Goal: Task Accomplishment & Management: Complete application form

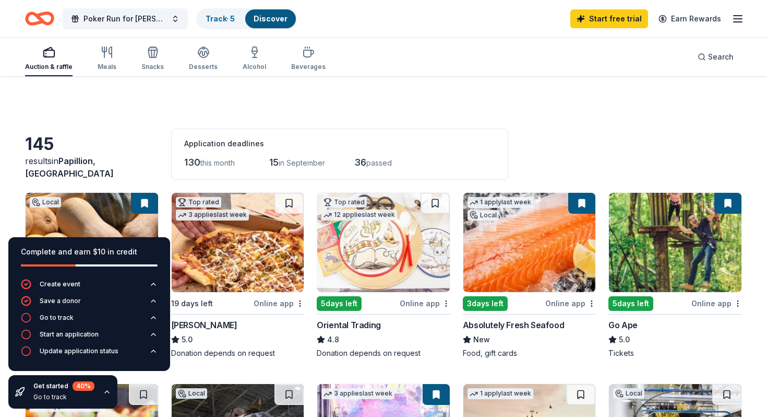
scroll to position [100, 0]
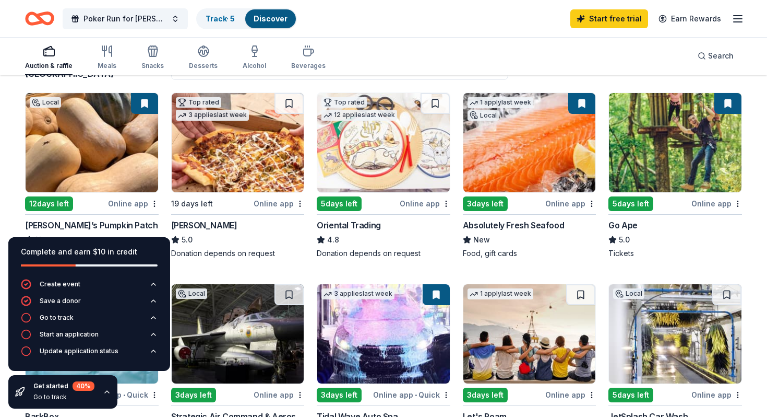
click at [214, 203] on div "19 days left" at bounding box center [211, 203] width 81 height 13
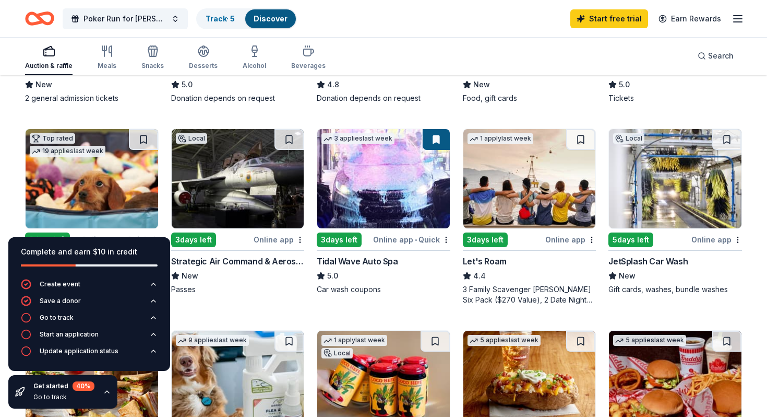
scroll to position [256, 0]
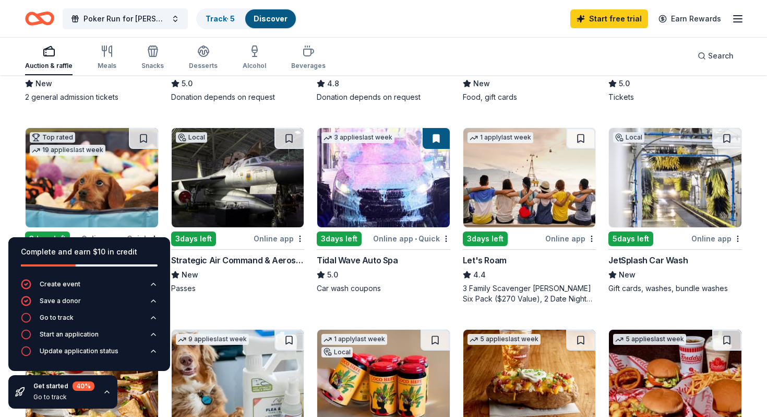
click at [337, 241] on div "3 days left" at bounding box center [339, 238] width 45 height 15
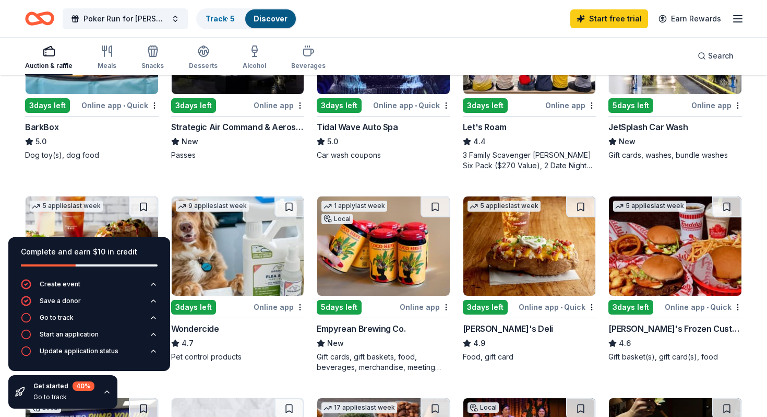
scroll to position [393, 0]
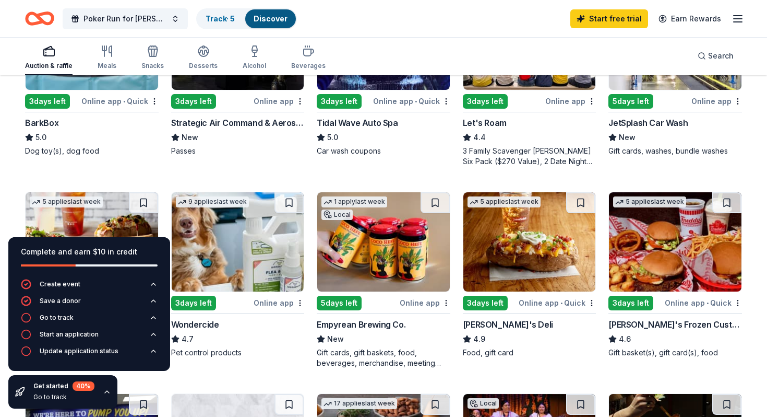
click at [479, 307] on div "3 days left" at bounding box center [485, 302] width 45 height 15
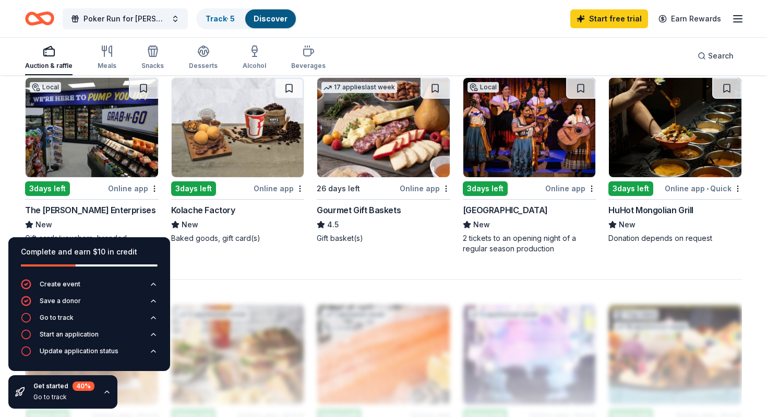
scroll to position [703, 0]
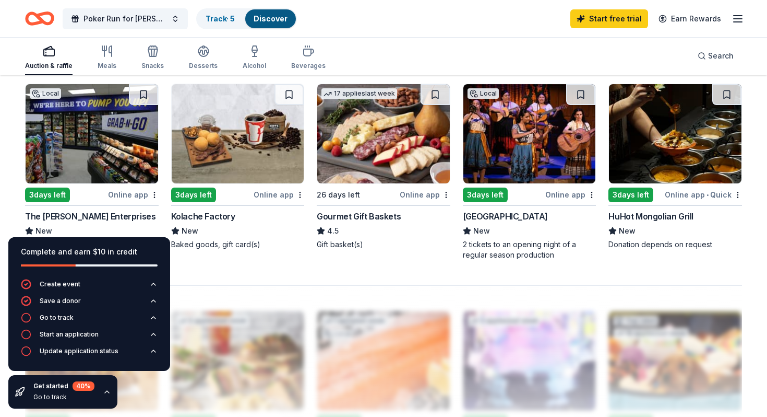
click at [410, 196] on div "Online app" at bounding box center [425, 194] width 51 height 13
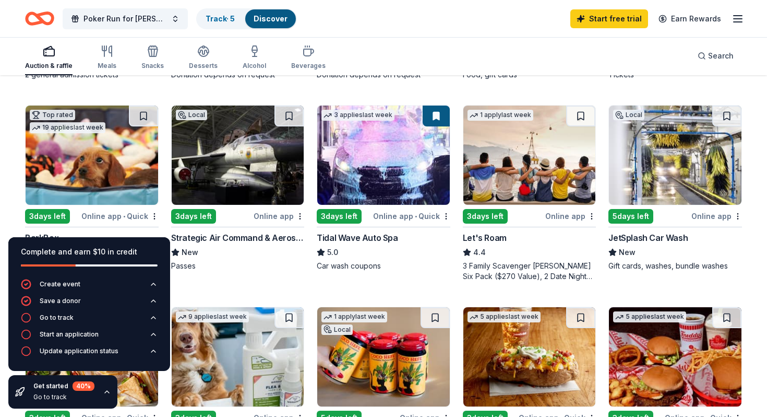
scroll to position [278, 0]
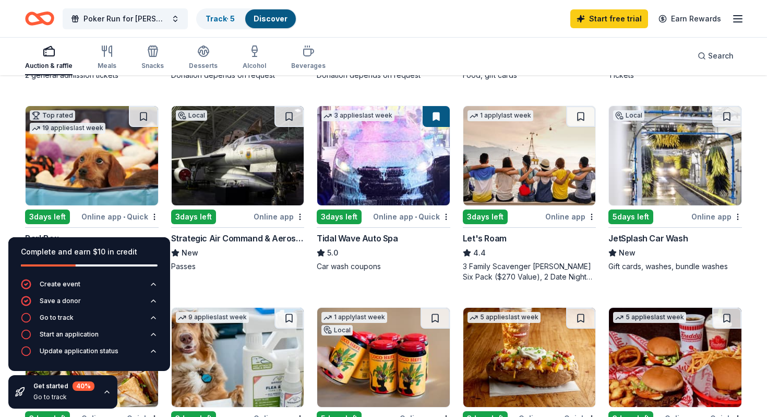
click at [227, 156] on img at bounding box center [238, 155] width 133 height 99
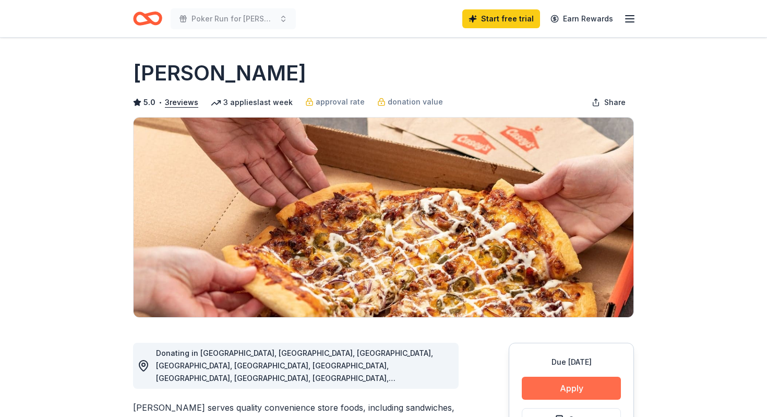
click at [591, 381] on button "Apply" at bounding box center [571, 387] width 99 height 23
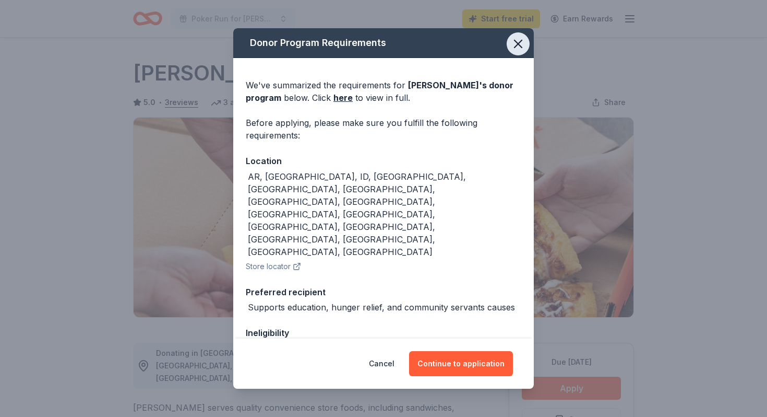
click at [518, 45] on icon "button" at bounding box center [518, 44] width 15 height 15
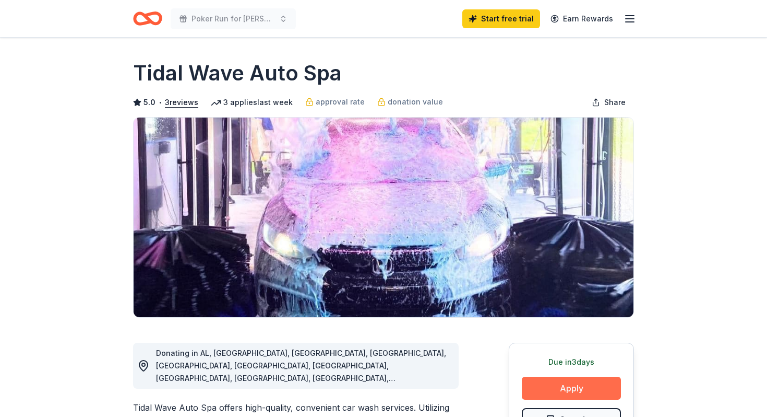
click at [545, 390] on button "Apply" at bounding box center [571, 387] width 99 height 23
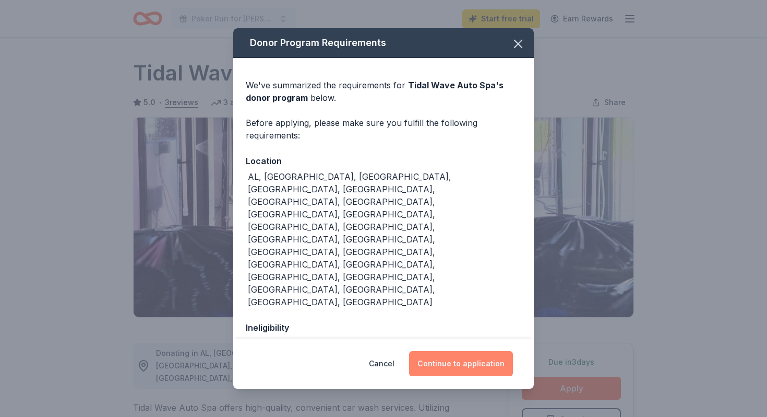
click at [457, 367] on button "Continue to application" at bounding box center [461, 363] width 104 height 25
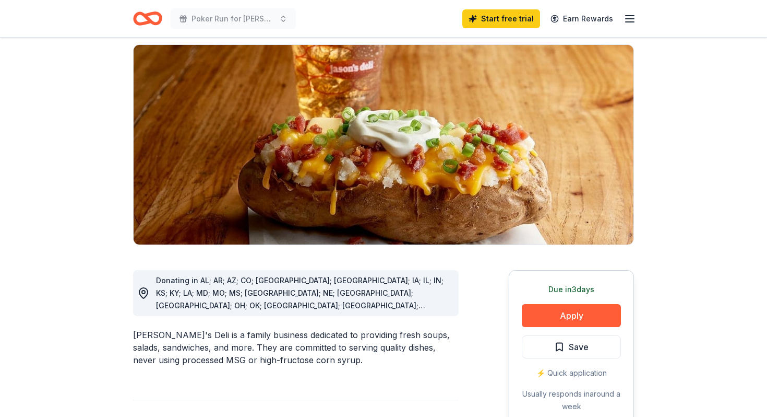
scroll to position [86, 0]
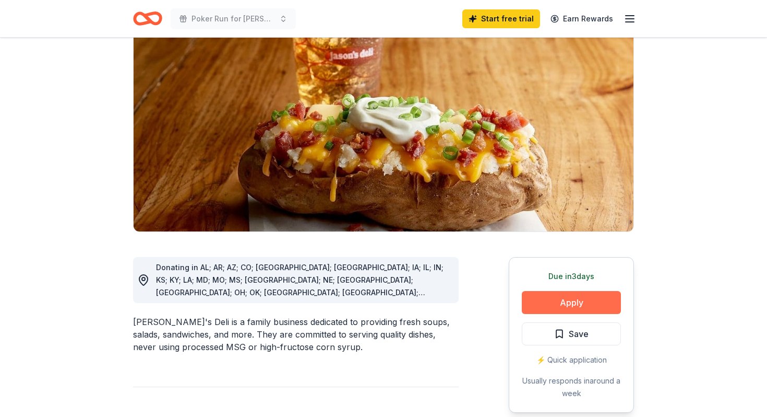
click at [546, 304] on button "Apply" at bounding box center [571, 302] width 99 height 23
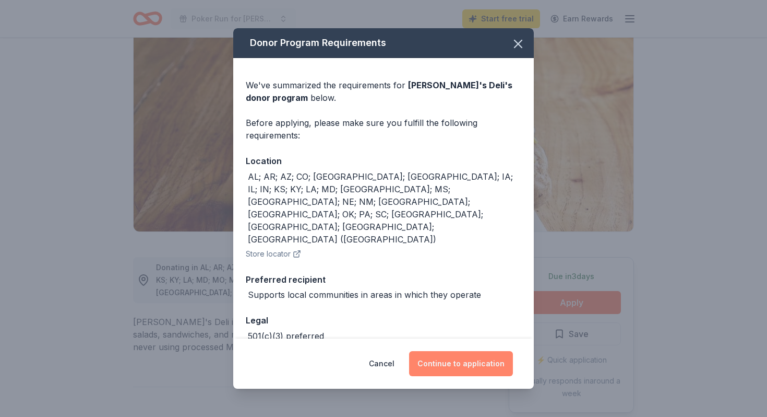
click at [428, 359] on button "Continue to application" at bounding box center [461, 363] width 104 height 25
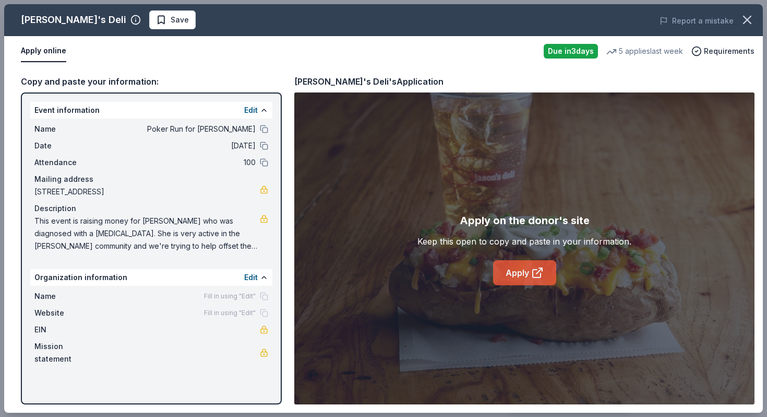
click at [514, 278] on link "Apply" at bounding box center [524, 272] width 63 height 25
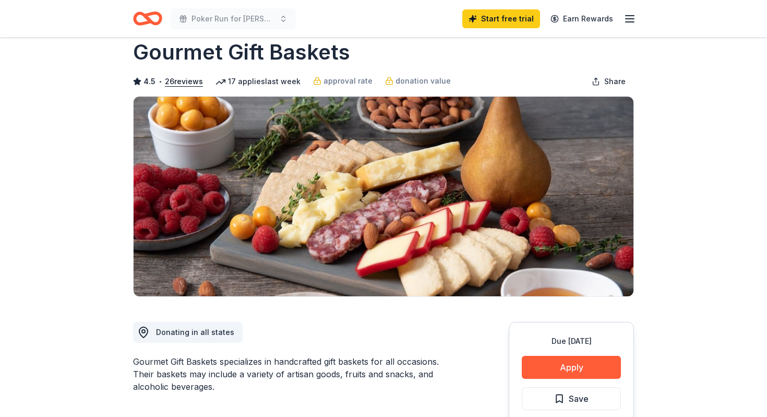
scroll to position [66, 0]
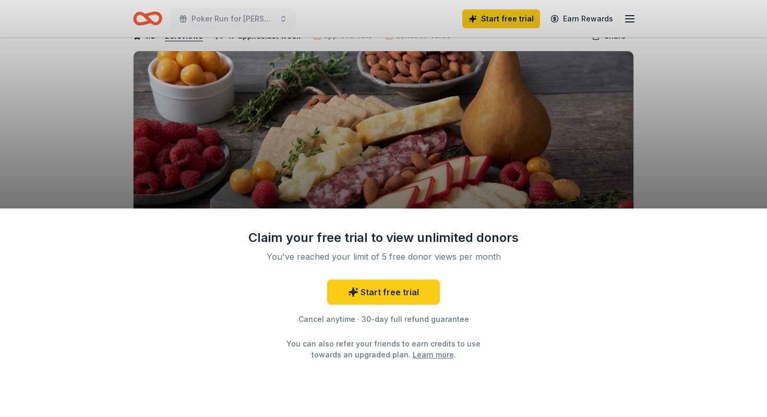
click at [694, 164] on div "Claim your free trial to view unlimited donors You've reached your limit of 5 f…" at bounding box center [383, 208] width 767 height 417
